Goal: Information Seeking & Learning: Learn about a topic

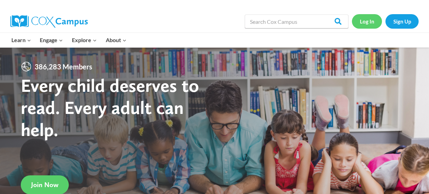
click at [369, 22] on link "Log In" at bounding box center [367, 21] width 30 height 14
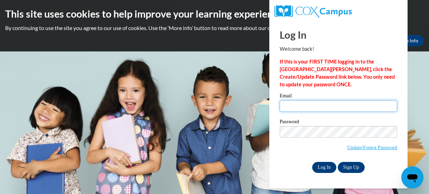
type input "lulureed8214@gmail.com"
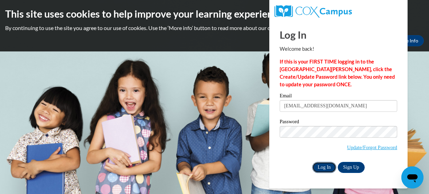
click at [325, 168] on input "Log In" at bounding box center [324, 167] width 24 height 11
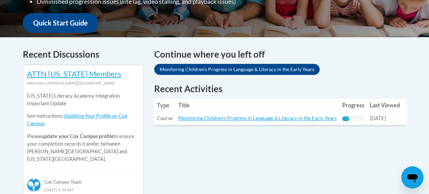
scroll to position [259, 0]
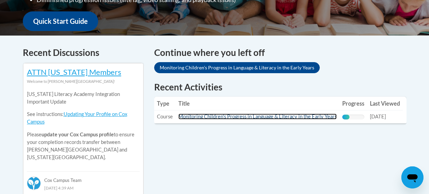
click at [268, 119] on link "Monitoring Children's Progress in Language & Literacy in the Early Years" at bounding box center [258, 117] width 158 height 6
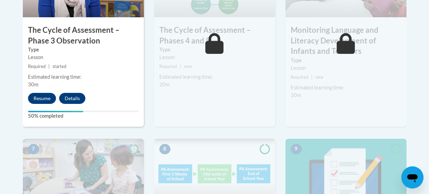
scroll to position [491, 0]
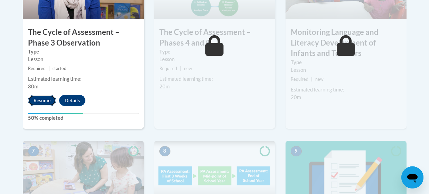
click at [39, 100] on button "Resume" at bounding box center [42, 100] width 28 height 11
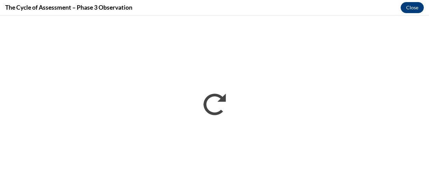
scroll to position [0, 0]
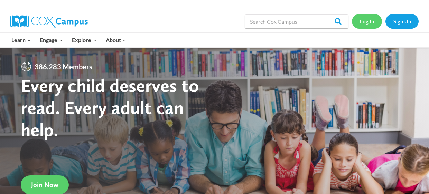
click at [365, 22] on link "Log In" at bounding box center [367, 21] width 30 height 14
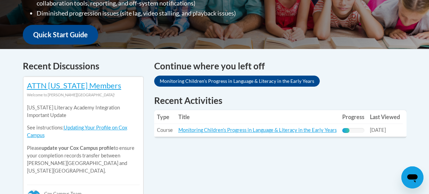
scroll to position [247, 0]
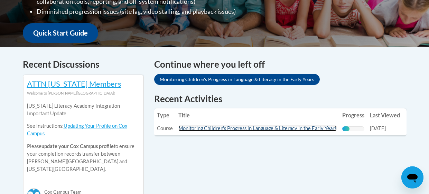
click at [284, 129] on link "Monitoring Children's Progress in Language & Literacy in the Early Years" at bounding box center [258, 129] width 158 height 6
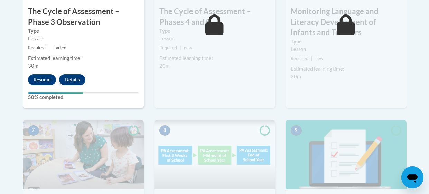
scroll to position [512, 0]
click at [39, 80] on button "Resume" at bounding box center [42, 79] width 28 height 11
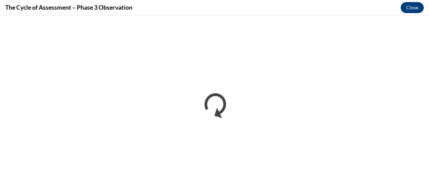
scroll to position [0, 0]
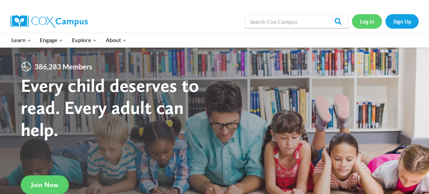
click at [364, 23] on link "Log In" at bounding box center [367, 21] width 30 height 14
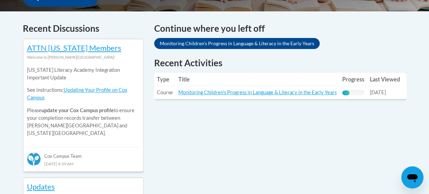
scroll to position [283, 0]
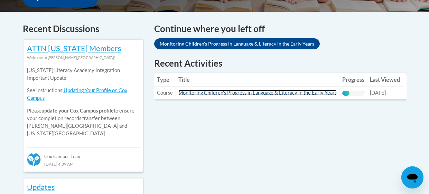
click at [208, 92] on link "Monitoring Children's Progress in Language & Literacy in the Early Years" at bounding box center [258, 93] width 158 height 6
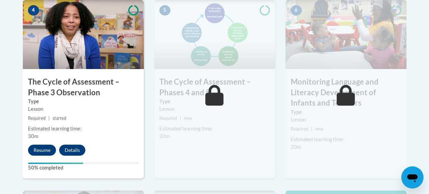
scroll to position [446, 0]
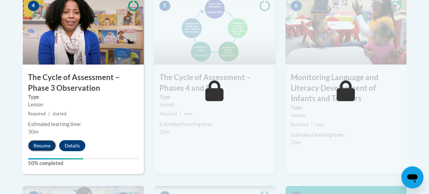
click at [44, 146] on button "Resume" at bounding box center [42, 145] width 28 height 11
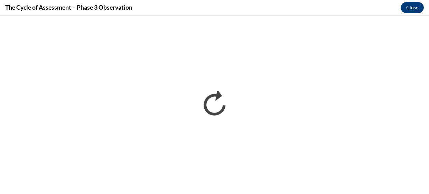
scroll to position [0, 0]
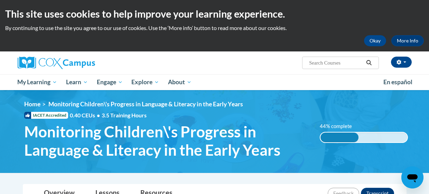
click at [12, 116] on img at bounding box center [214, 131] width 429 height 83
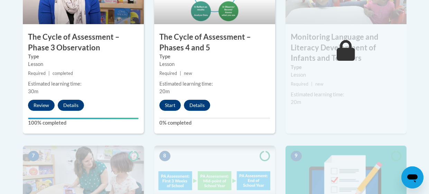
scroll to position [486, 0]
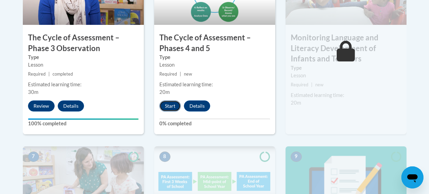
click at [167, 108] on button "Start" at bounding box center [170, 106] width 21 height 11
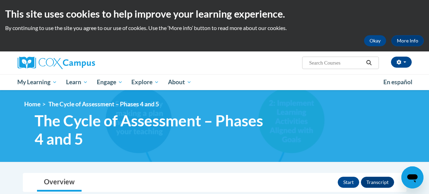
click at [94, 128] on span "The Cycle of Assessment – Phases 4 and 5" at bounding box center [154, 130] width 239 height 37
click at [348, 183] on button "Start" at bounding box center [348, 182] width 21 height 11
